Goal: Information Seeking & Learning: Learn about a topic

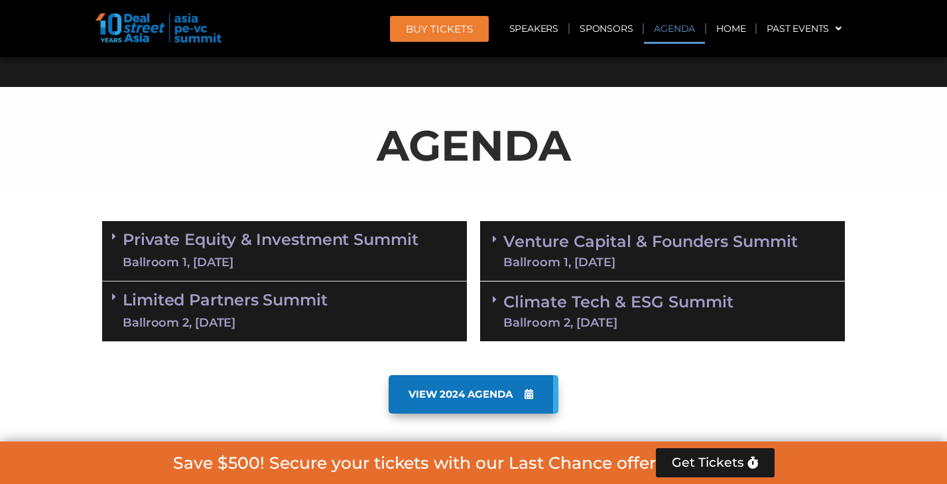
scroll to position [647, 0]
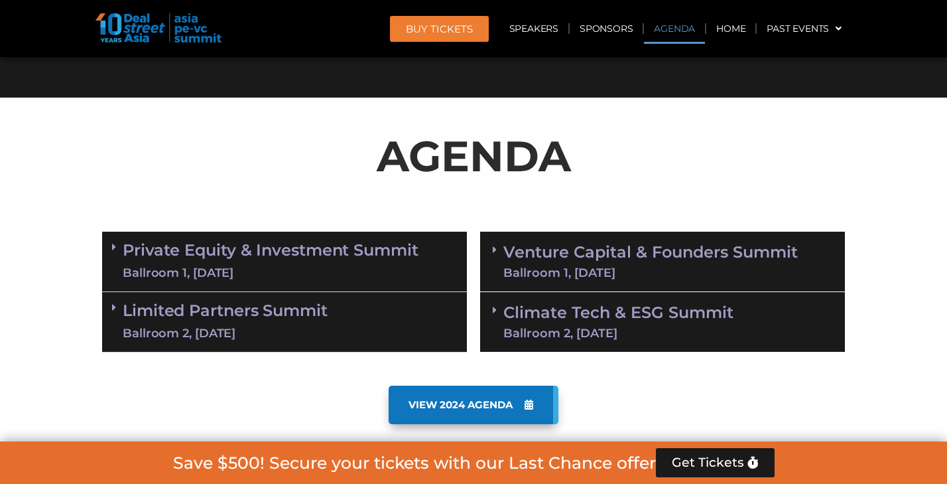
click at [282, 247] on link "Private Equity & Investment Summit Ballroom 1, 10 Sept" at bounding box center [271, 261] width 296 height 40
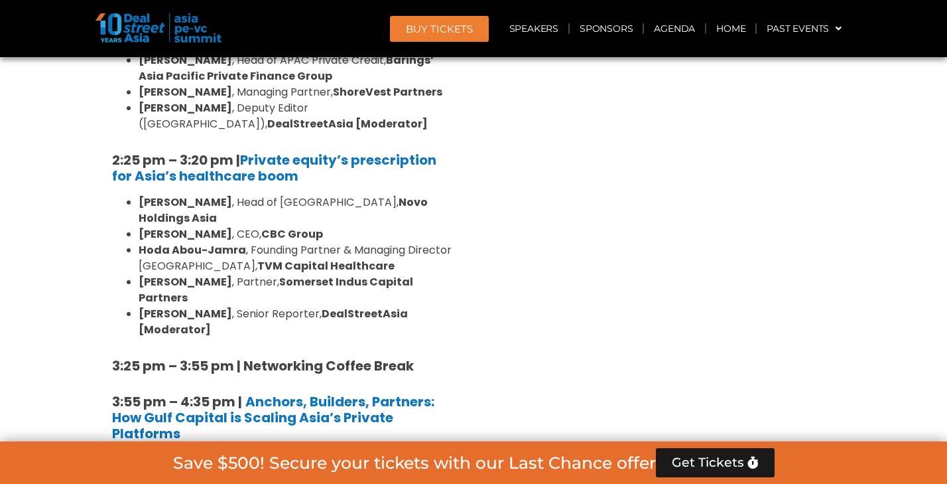
scroll to position [2012, 0]
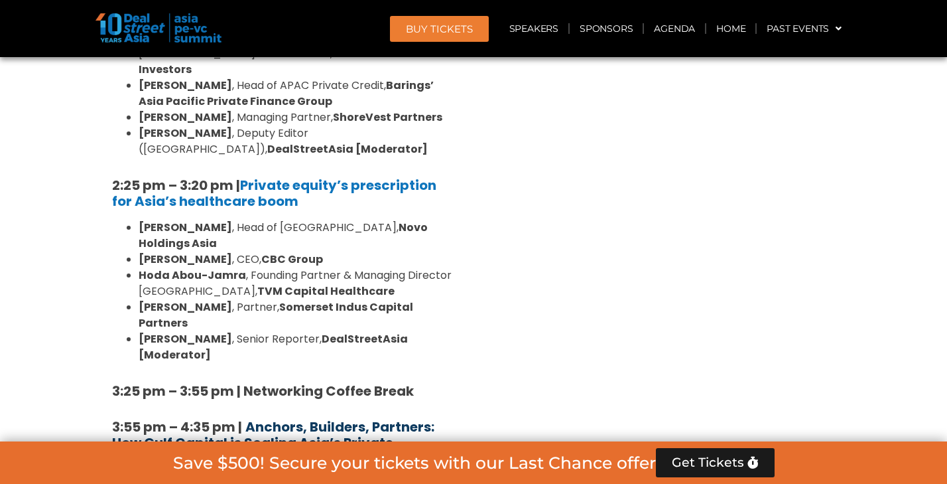
click at [282, 417] on b "Anchors, Builders, Partners: How Gulf Capital is Scaling Asia’s Private Platfor…" at bounding box center [273, 442] width 322 height 50
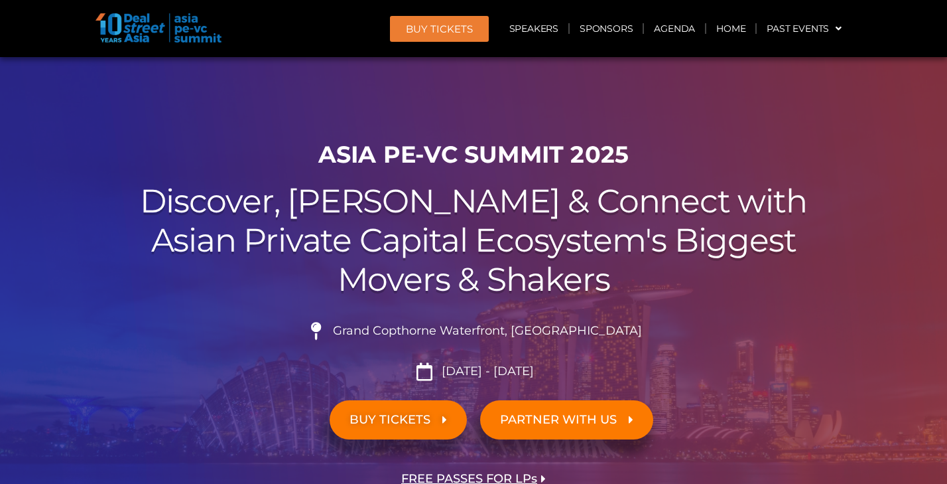
scroll to position [7, 0]
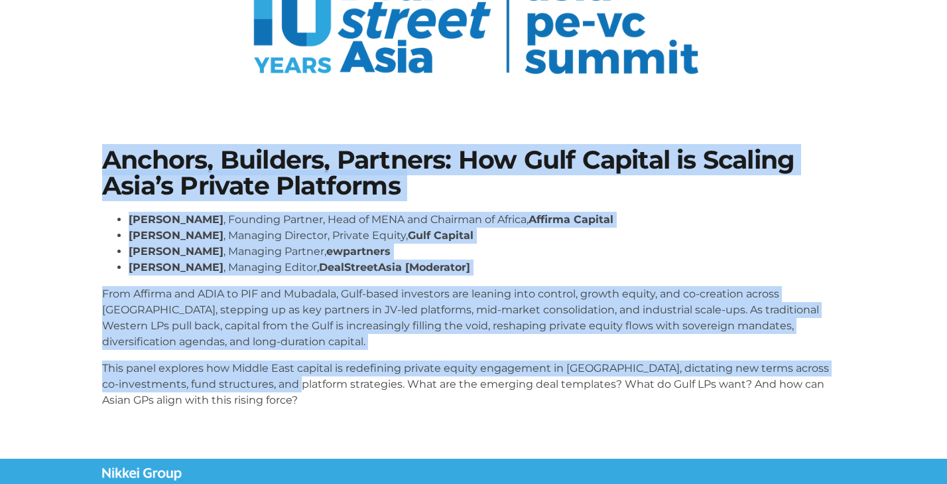
scroll to position [135, 0]
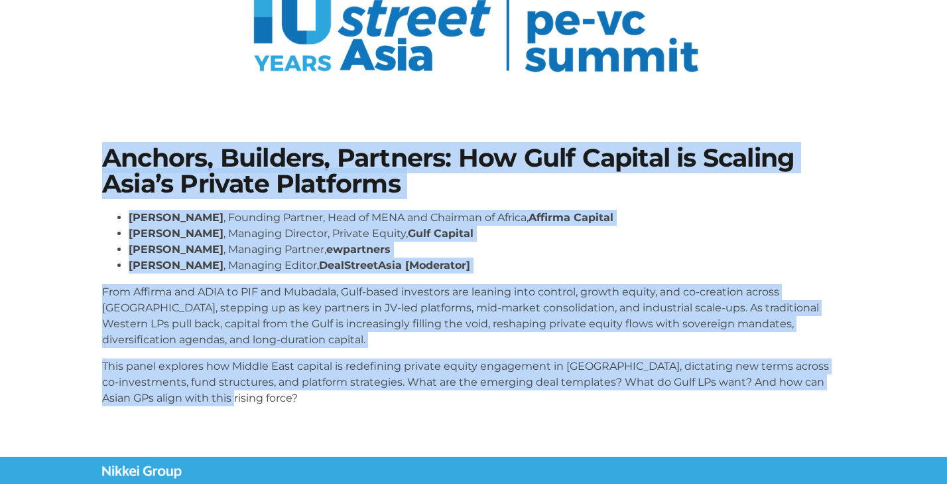
drag, startPoint x: 99, startPoint y: 292, endPoint x: 276, endPoint y: 400, distance: 206.9
click at [276, 400] on div "Anchors, Builders, Partners: How Gulf Capital is Scaling Asia’s Private Platfor…" at bounding box center [474, 281] width 756 height 285
copy div "Anchors, Builders, Partners: How Gulf Capital is Scaling Asia’s Private Platfor…"
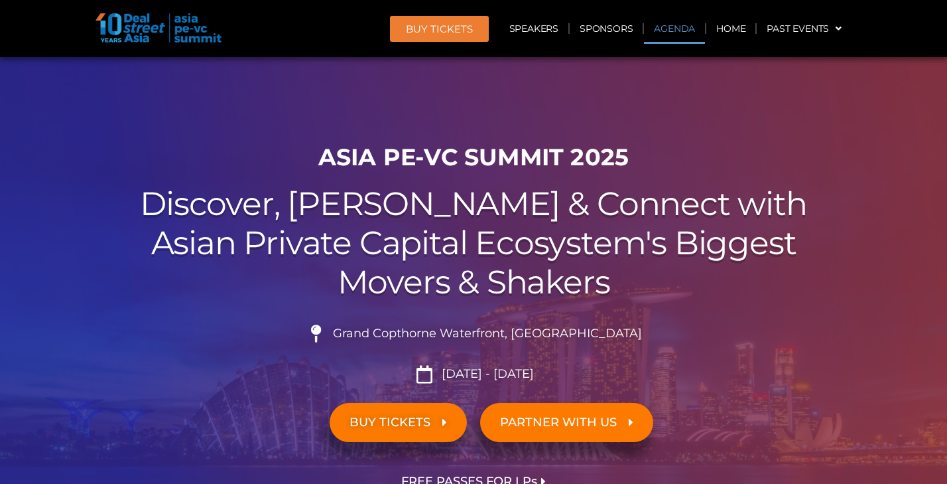
scroll to position [723, 0]
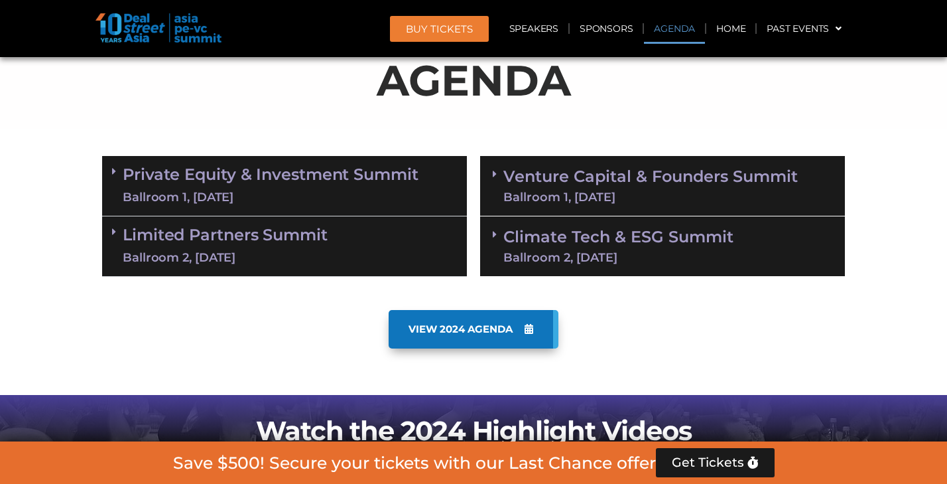
click at [239, 186] on link "Private Equity & Investment Summit Ballroom 1, [DATE]" at bounding box center [271, 186] width 296 height 40
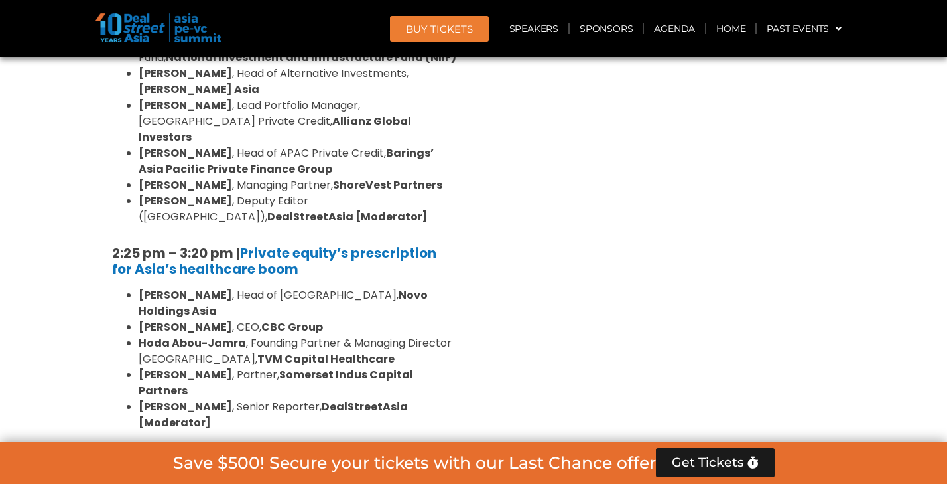
scroll to position [1950, 0]
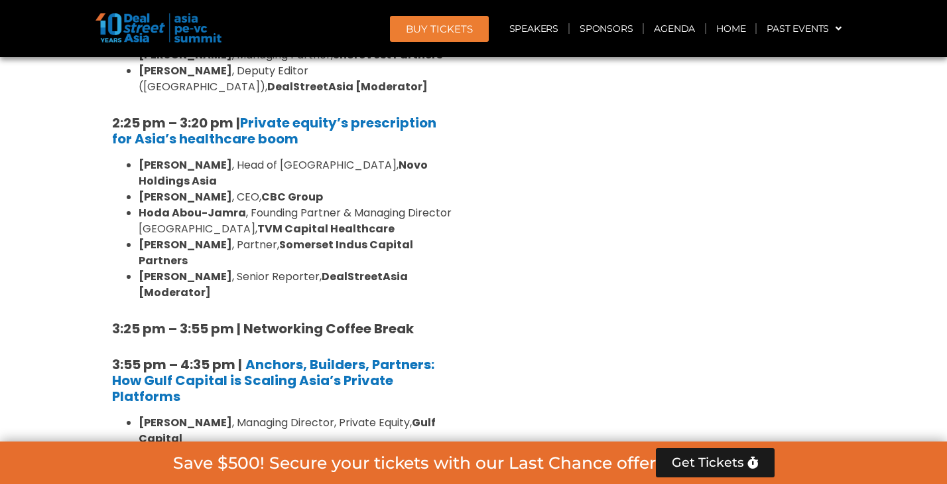
scroll to position [2082, 0]
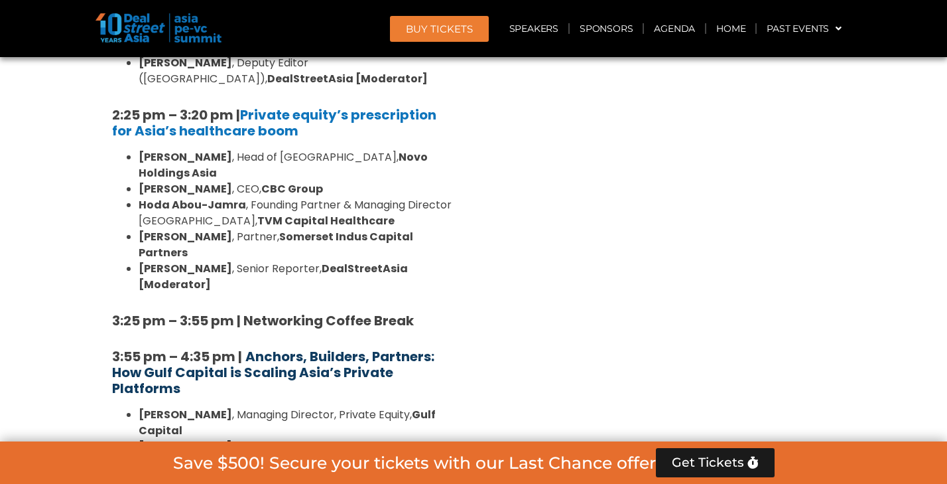
click at [326, 347] on b "Anchors, Builders, Partners: How Gulf Capital is Scaling Asia’s Private Platfor…" at bounding box center [273, 372] width 322 height 50
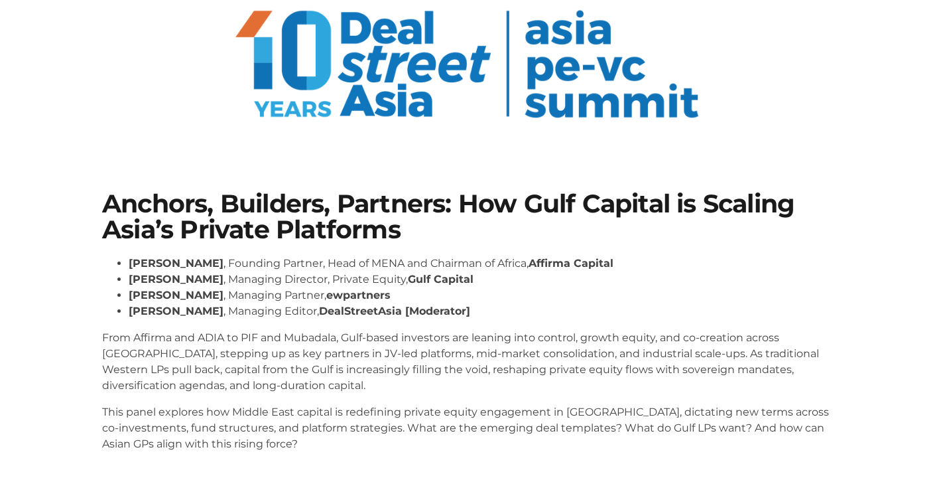
scroll to position [96, 0]
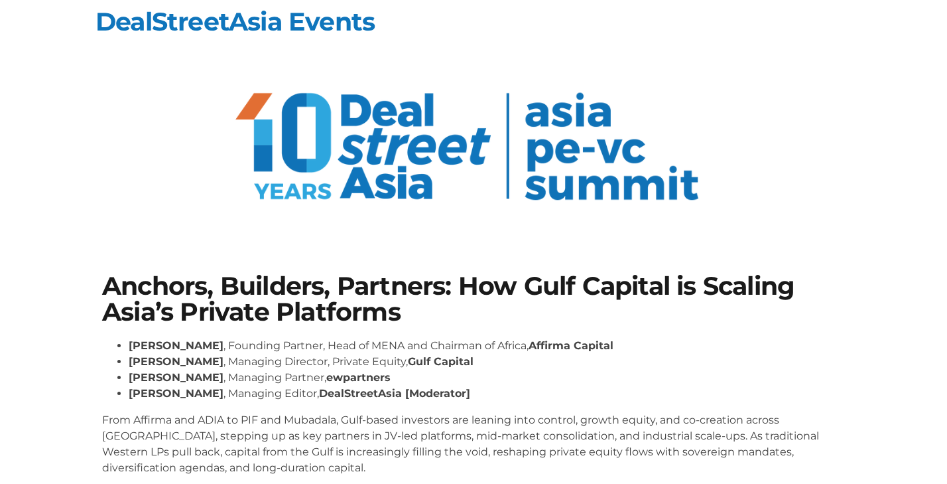
scroll to position [8, 0]
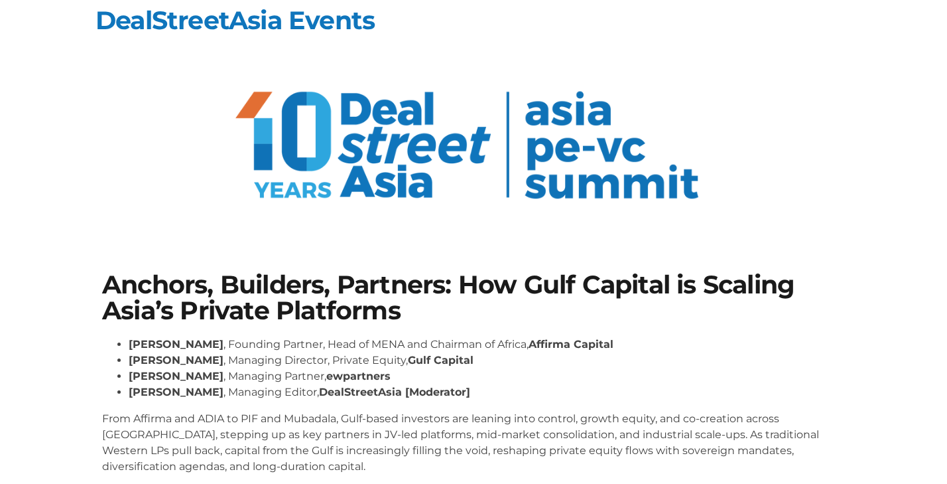
click at [511, 344] on li "[PERSON_NAME] , Founding Partner, Head of MENA and Chairman of Africa, Affirma …" at bounding box center [487, 344] width 716 height 16
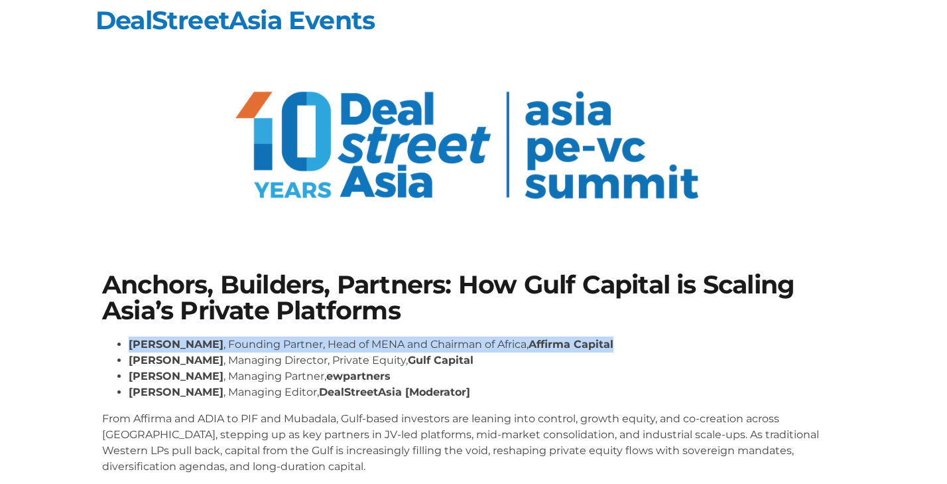
click at [511, 344] on li "[PERSON_NAME] , Founding Partner, Head of MENA and Chairman of Africa, Affirma …" at bounding box center [487, 344] width 716 height 16
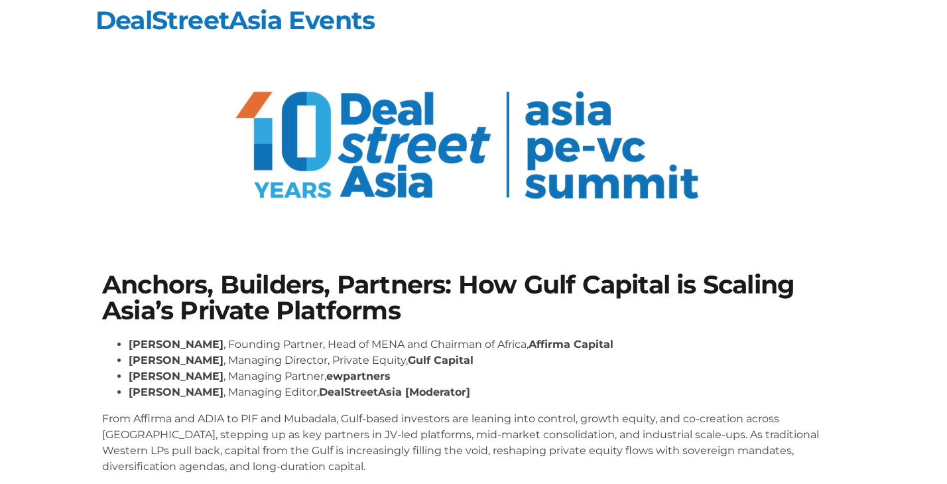
click at [511, 344] on li "Taimoor Labib , Founding Partner, Head of MENA and Chairman of Africa, Affirma …" at bounding box center [487, 344] width 716 height 16
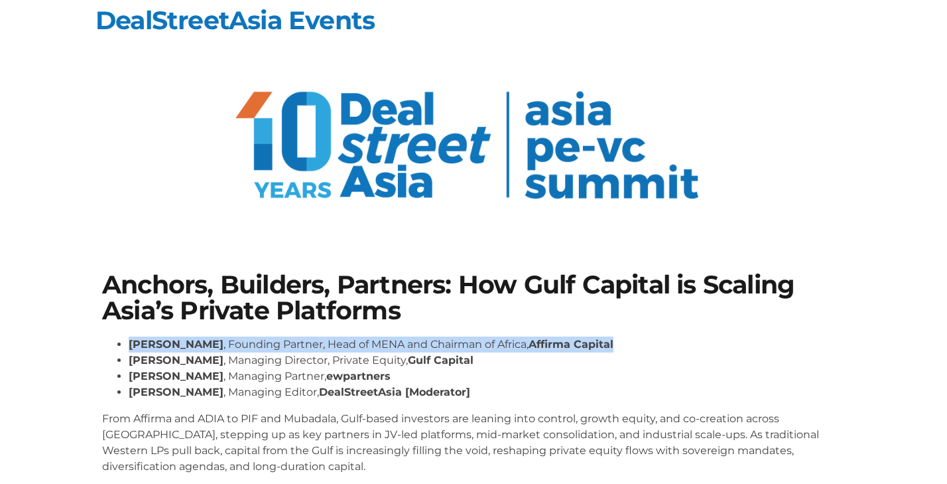
click at [511, 344] on li "Taimoor Labib , Founding Partner, Head of MENA and Chairman of Africa, Affirma …" at bounding box center [487, 344] width 716 height 16
